Goal: Browse casually

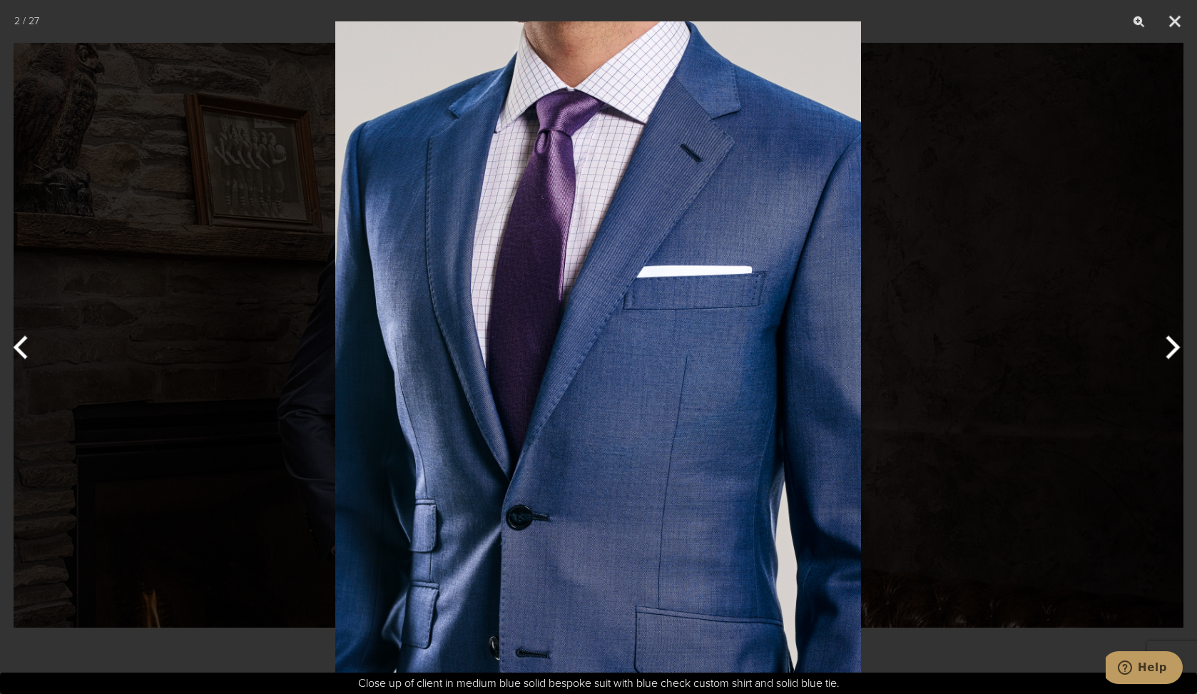
click at [1176, 342] on button "Next" at bounding box center [1169, 347] width 53 height 71
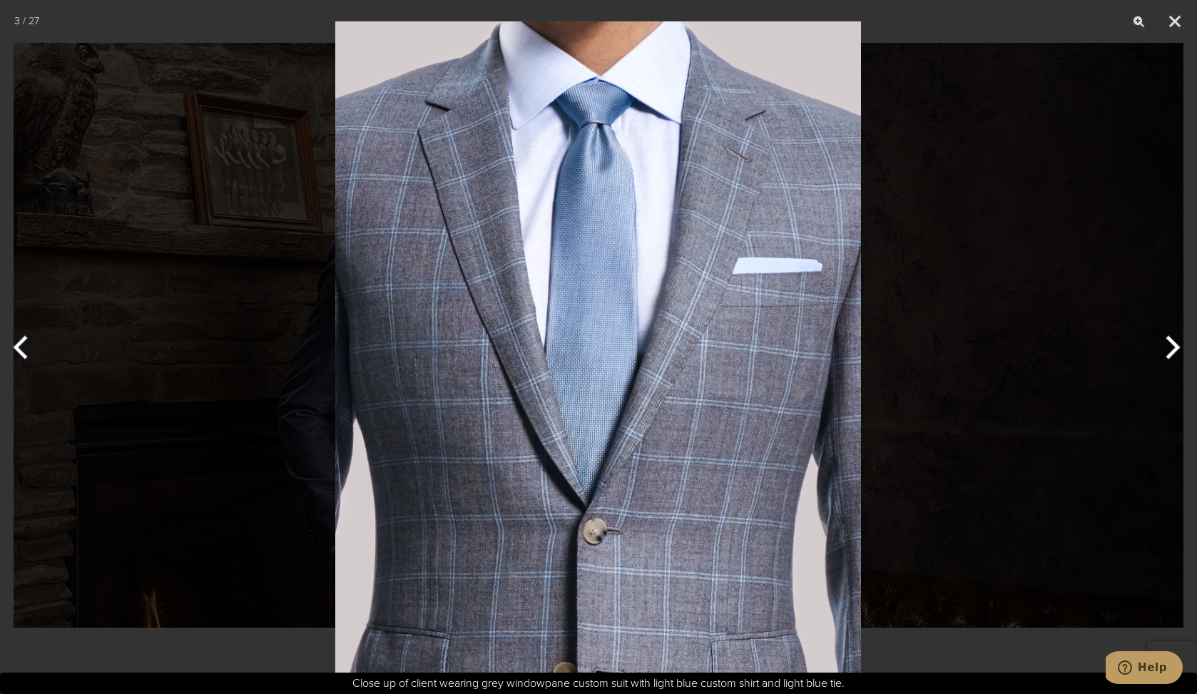
click at [1176, 342] on button "Next" at bounding box center [1169, 347] width 53 height 71
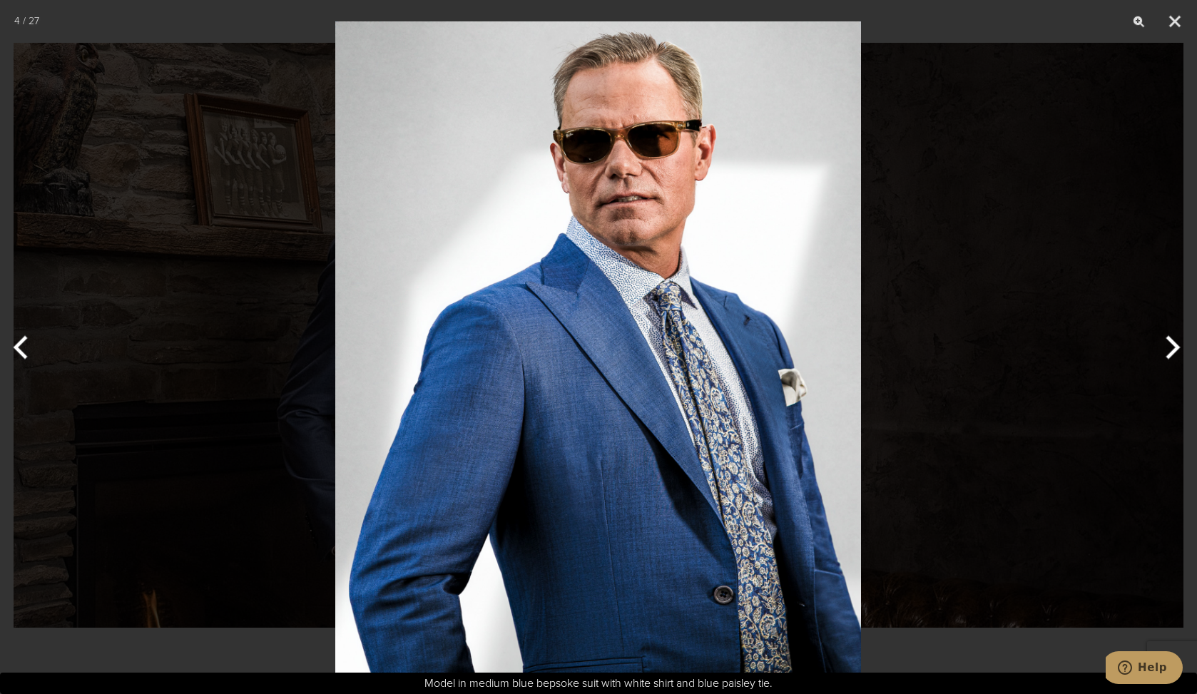
click at [1172, 344] on button "Next" at bounding box center [1169, 347] width 53 height 71
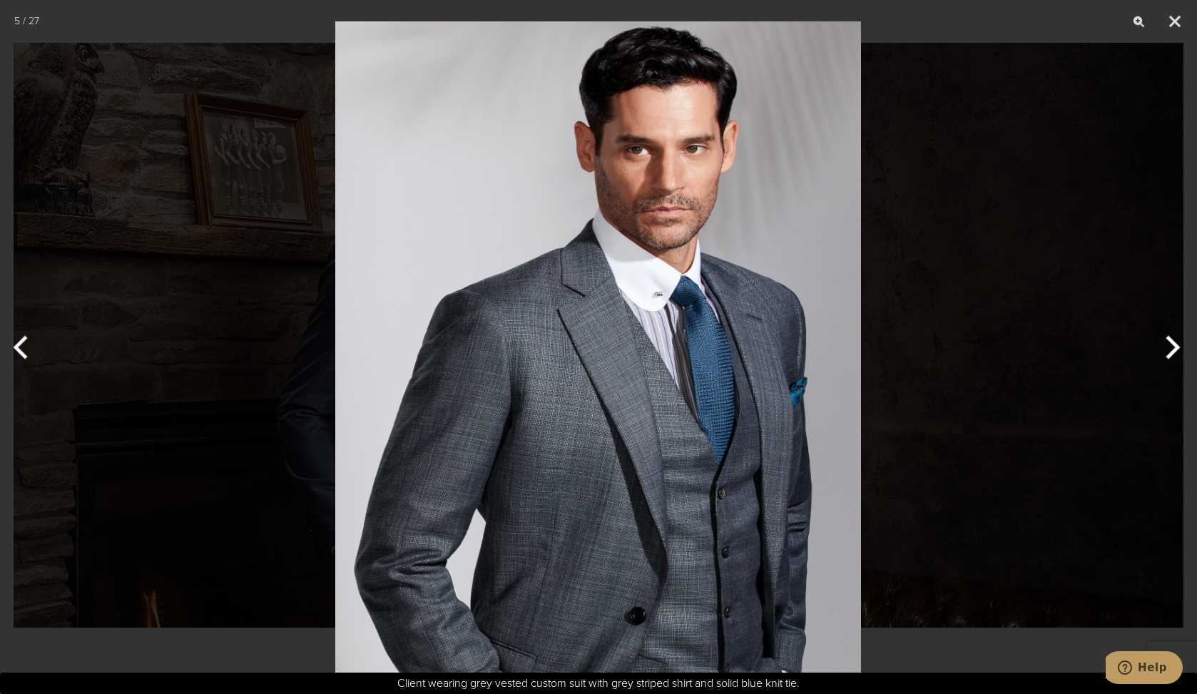
click at [1171, 344] on button "Next" at bounding box center [1169, 347] width 53 height 71
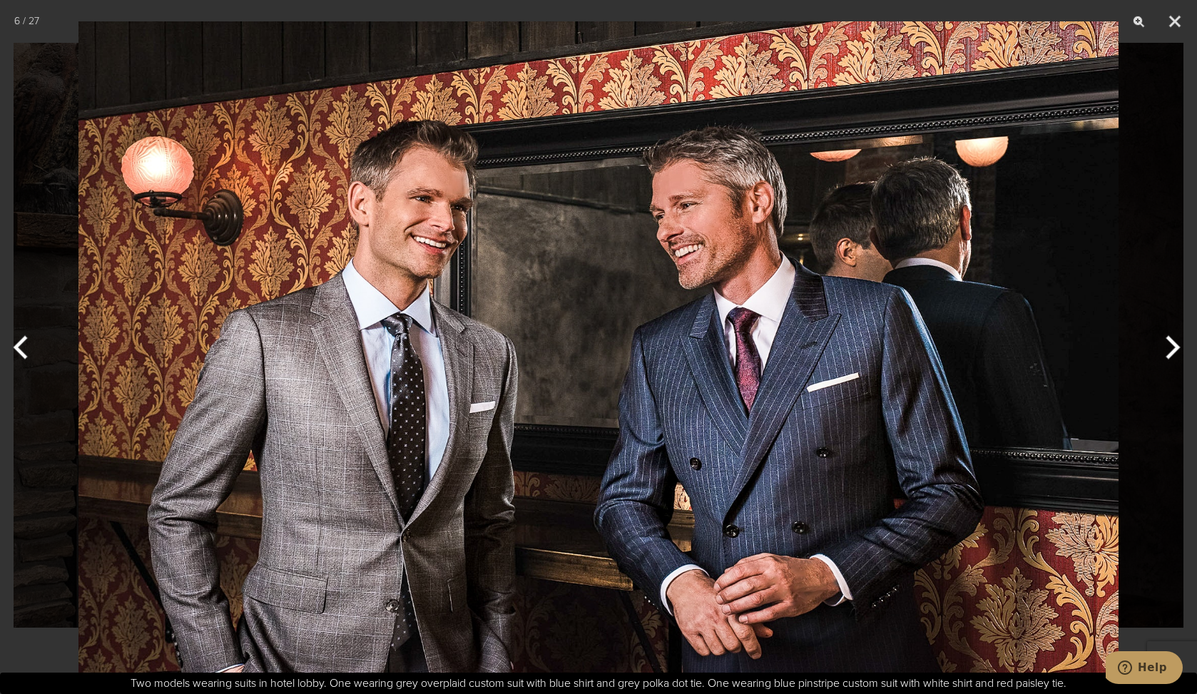
click at [1171, 344] on button "Next" at bounding box center [1169, 347] width 53 height 71
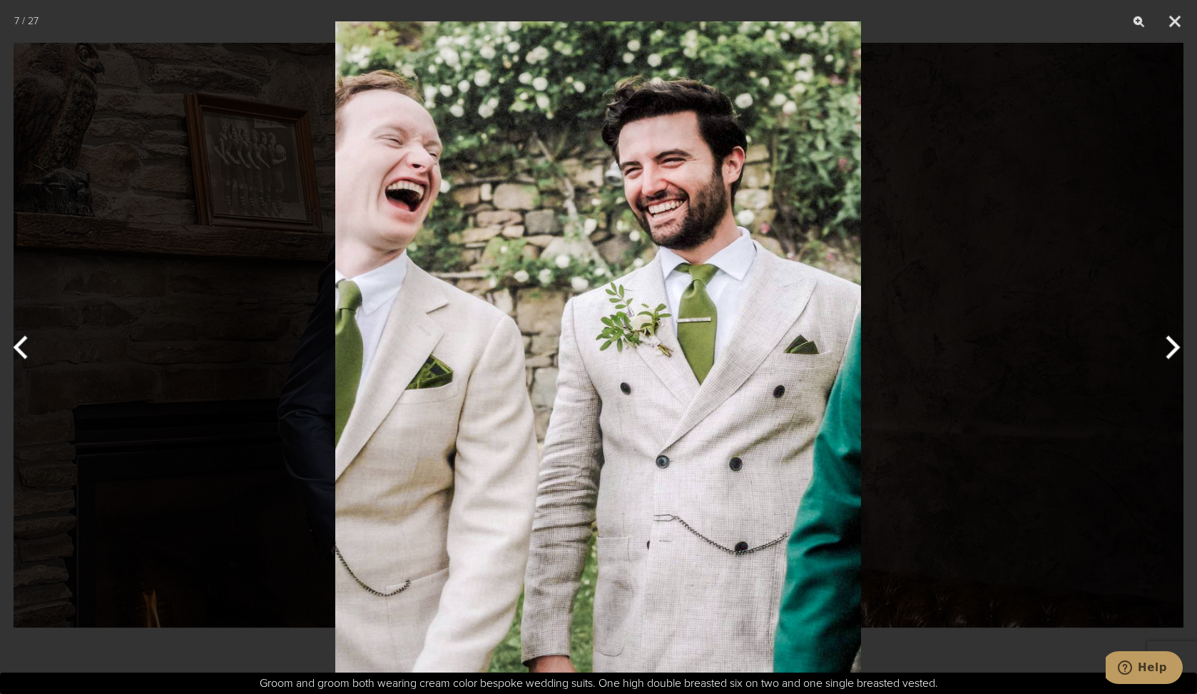
click at [1171, 344] on button "Next" at bounding box center [1169, 347] width 53 height 71
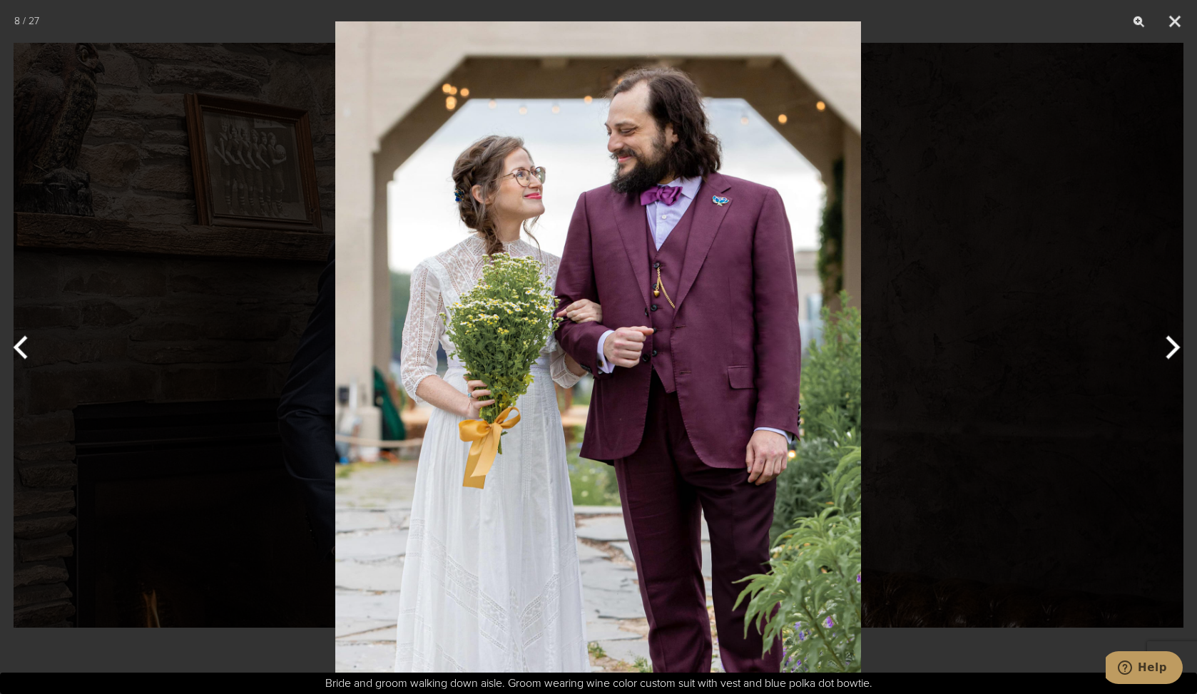
click at [1171, 344] on button "Next" at bounding box center [1169, 347] width 53 height 71
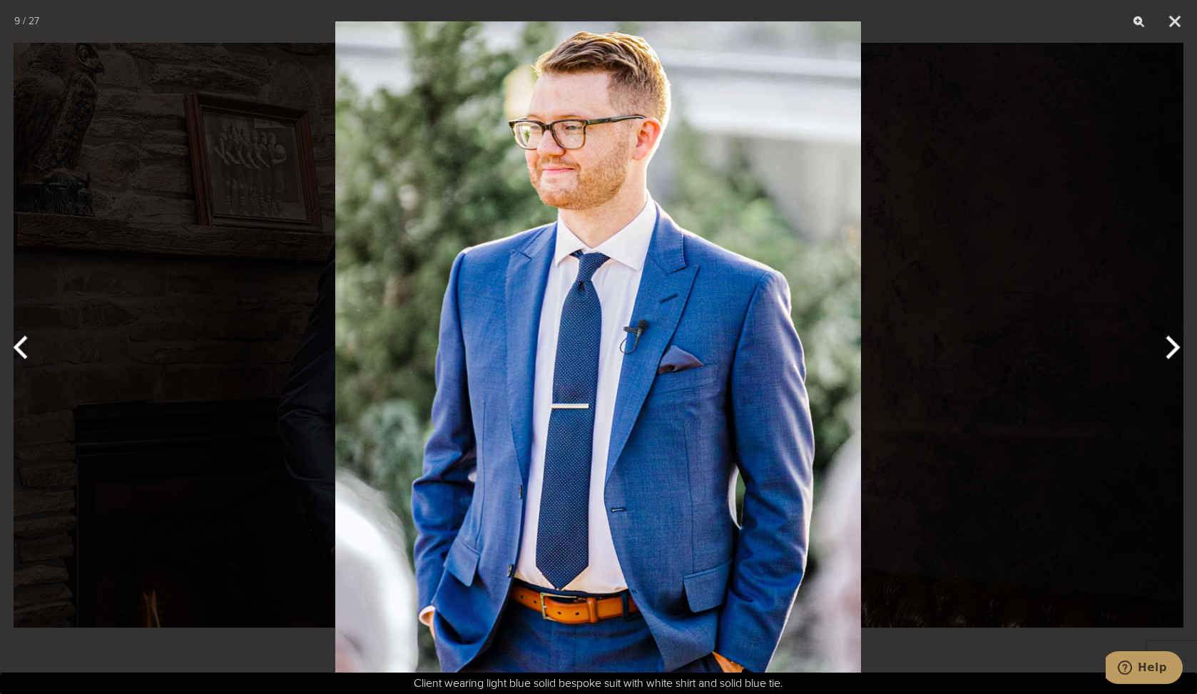
click at [1171, 344] on button "Next" at bounding box center [1169, 347] width 53 height 71
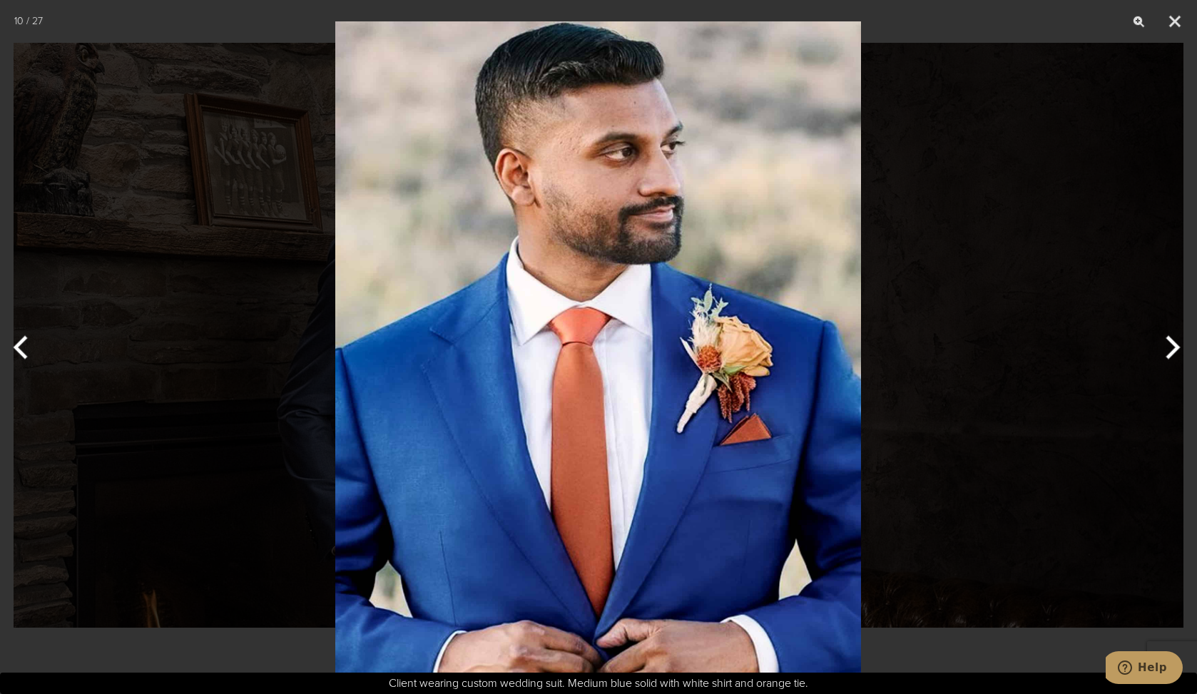
click at [1164, 347] on button "Next" at bounding box center [1169, 347] width 53 height 71
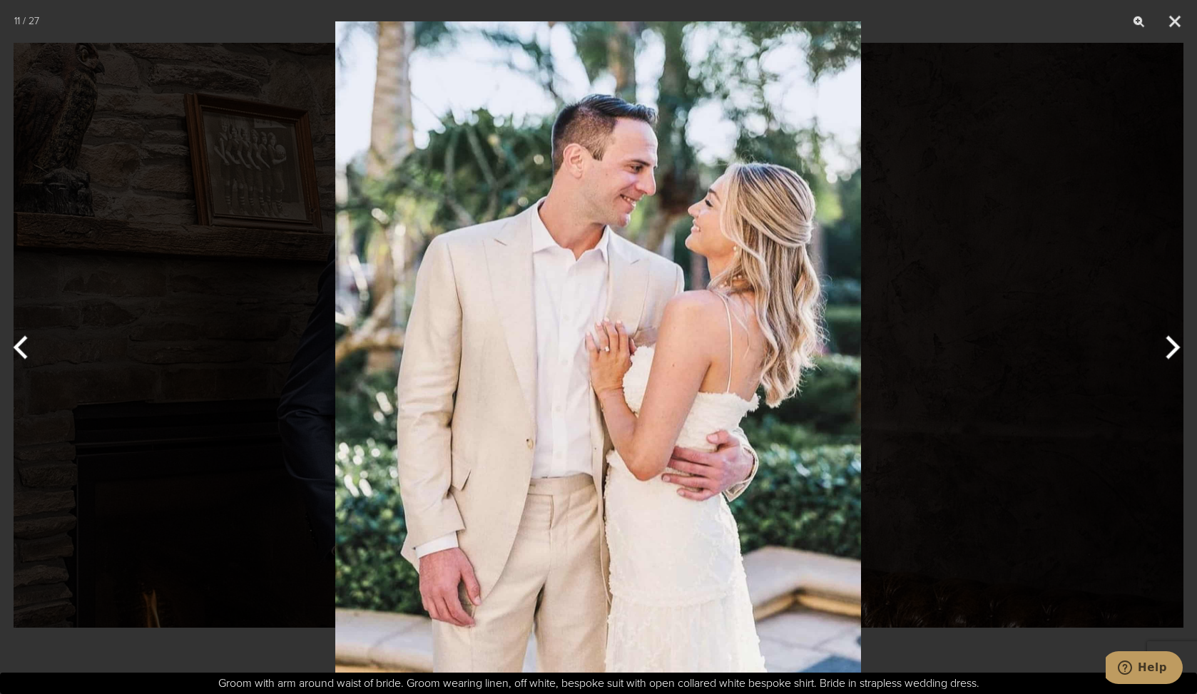
click at [1164, 347] on button "Next" at bounding box center [1169, 347] width 53 height 71
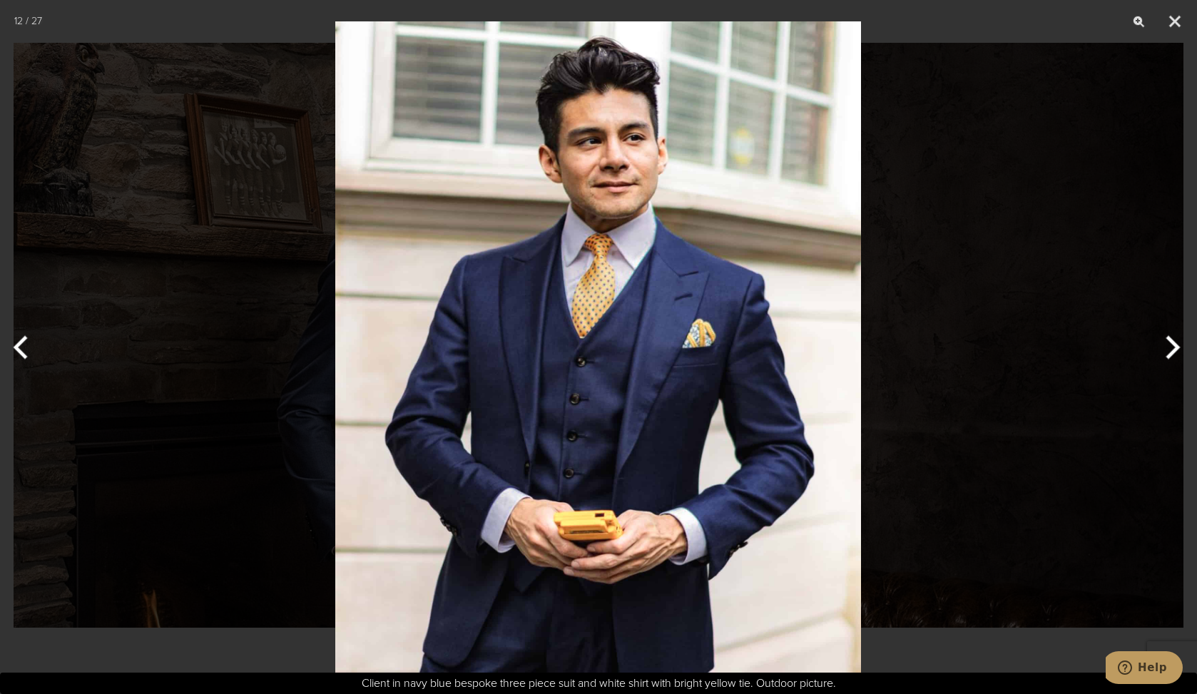
click at [1172, 340] on button "Next" at bounding box center [1169, 347] width 53 height 71
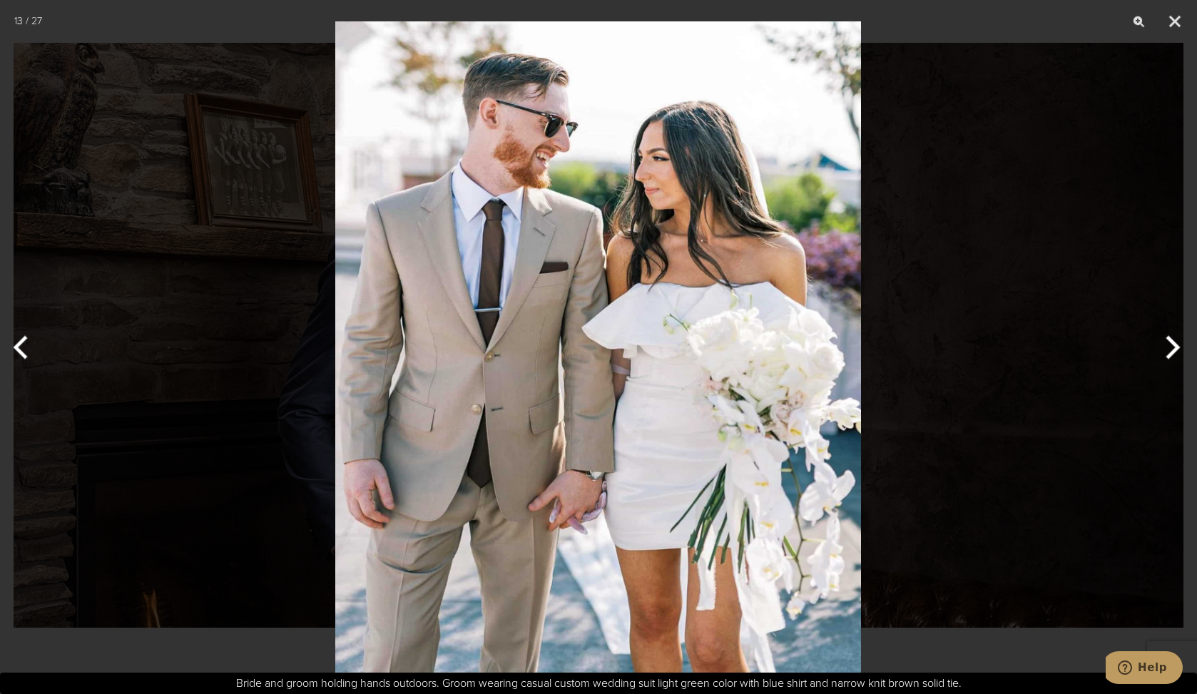
click at [14, 344] on button "Previous" at bounding box center [26, 347] width 53 height 71
